Goal: Information Seeking & Learning: Understand process/instructions

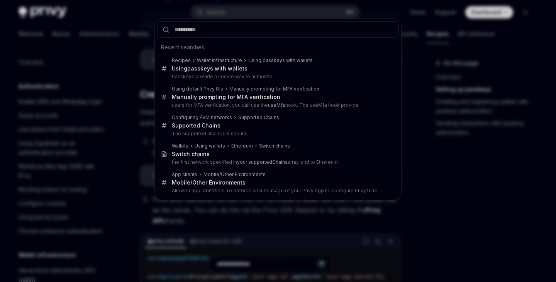
scroll to position [196, 0]
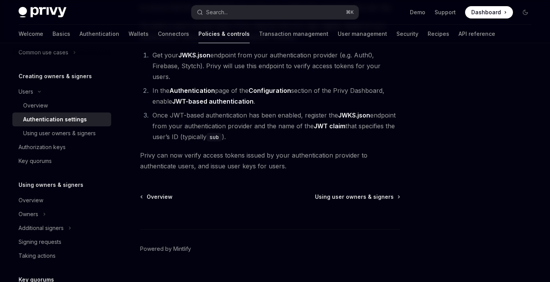
scroll to position [149, 0]
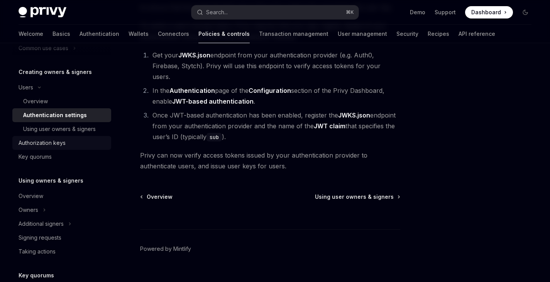
click at [68, 142] on div "Authorization keys" at bounding box center [63, 143] width 88 height 9
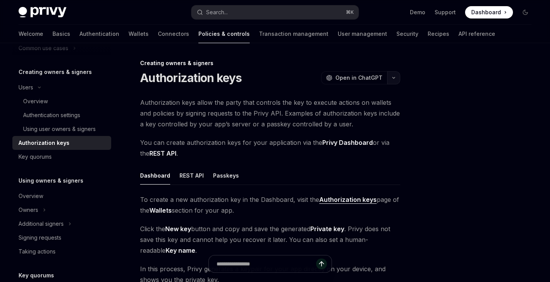
click at [394, 81] on button "button" at bounding box center [393, 77] width 13 height 13
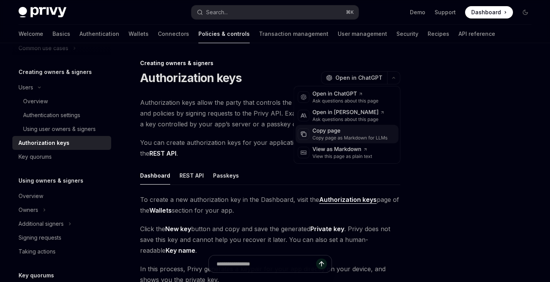
click at [330, 133] on div "Copy page" at bounding box center [350, 131] width 75 height 8
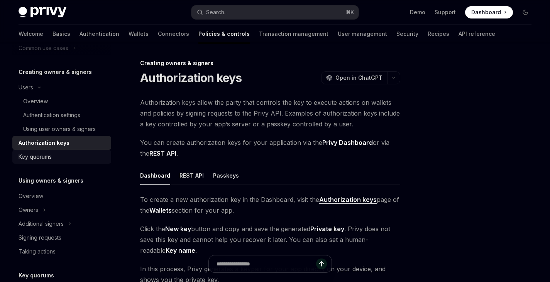
click at [52, 160] on div "Key quorums" at bounding box center [35, 156] width 33 height 9
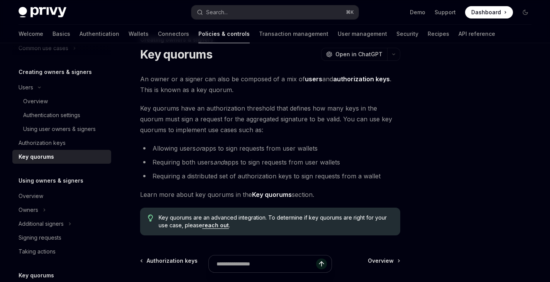
scroll to position [24, 0]
click at [61, 138] on link "Authorization keys" at bounding box center [61, 143] width 99 height 14
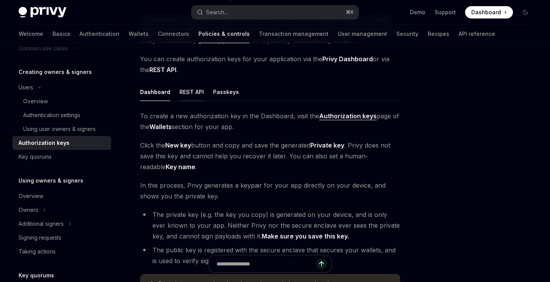
scroll to position [83, 0]
click at [189, 94] on div "REST API" at bounding box center [191, 92] width 24 height 18
type textarea "*"
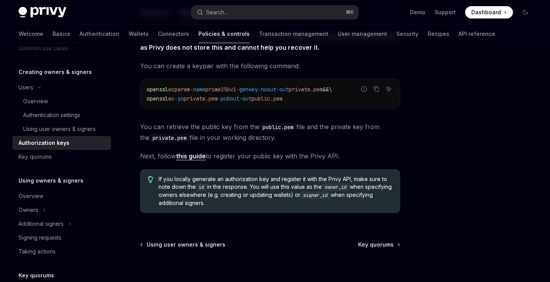
scroll to position [68, 0]
